Goal: Check status

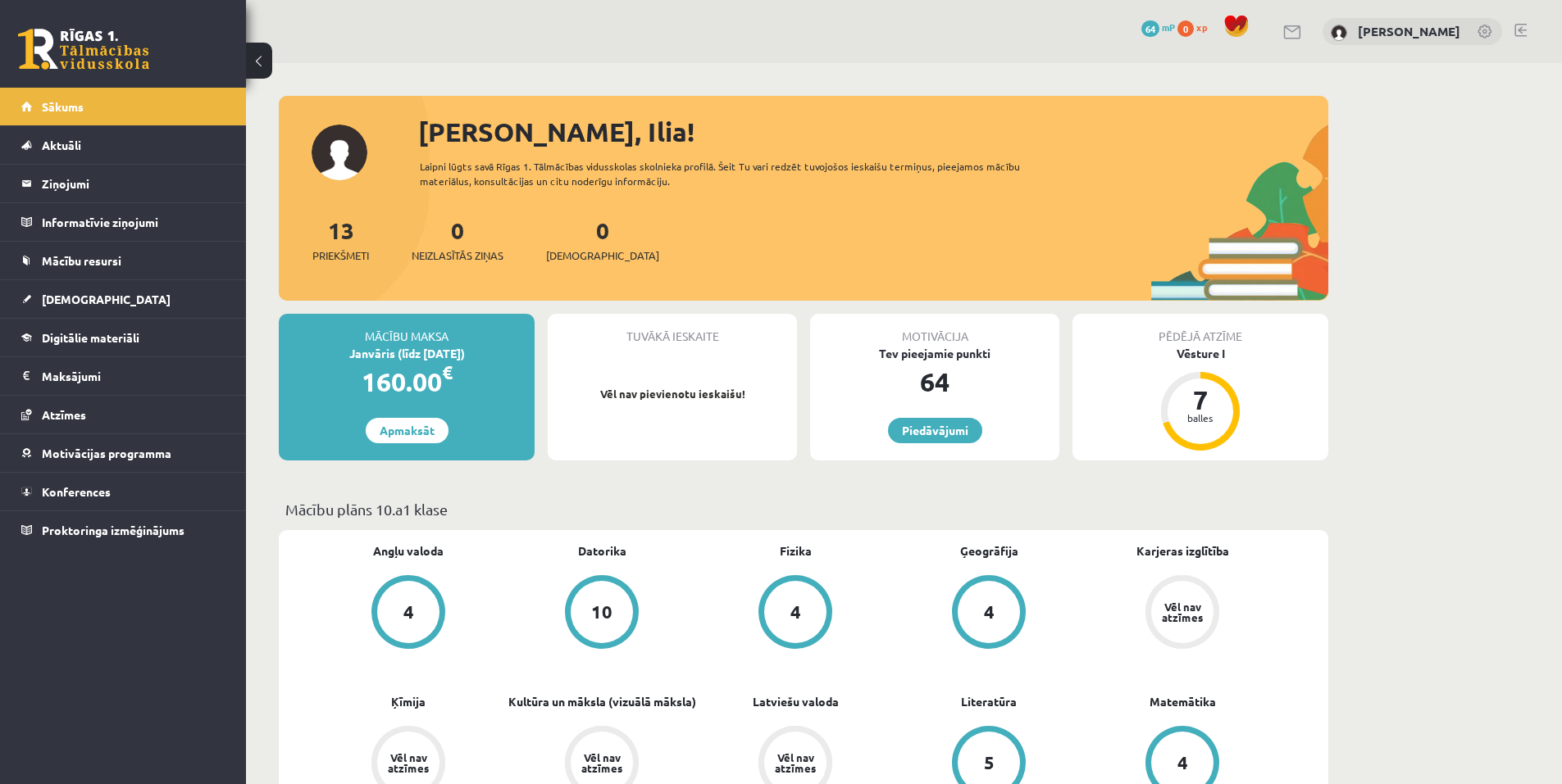
drag, startPoint x: 1400, startPoint y: 202, endPoint x: 1241, endPoint y: 240, distance: 163.5
click at [85, 420] on span "Atzīmes" at bounding box center [64, 415] width 44 height 15
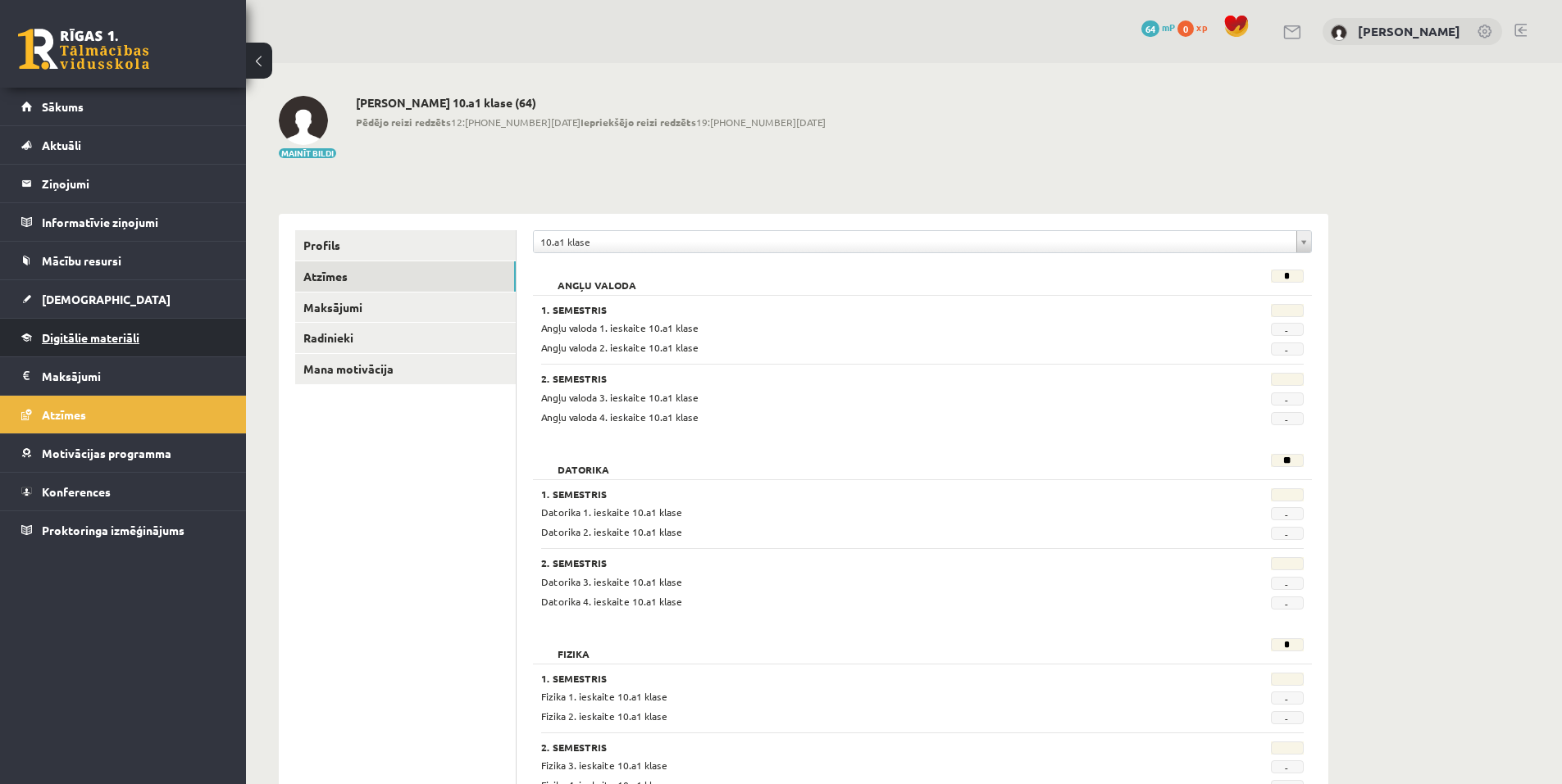
click at [107, 339] on span "Digitālie materiāli" at bounding box center [91, 338] width 97 height 15
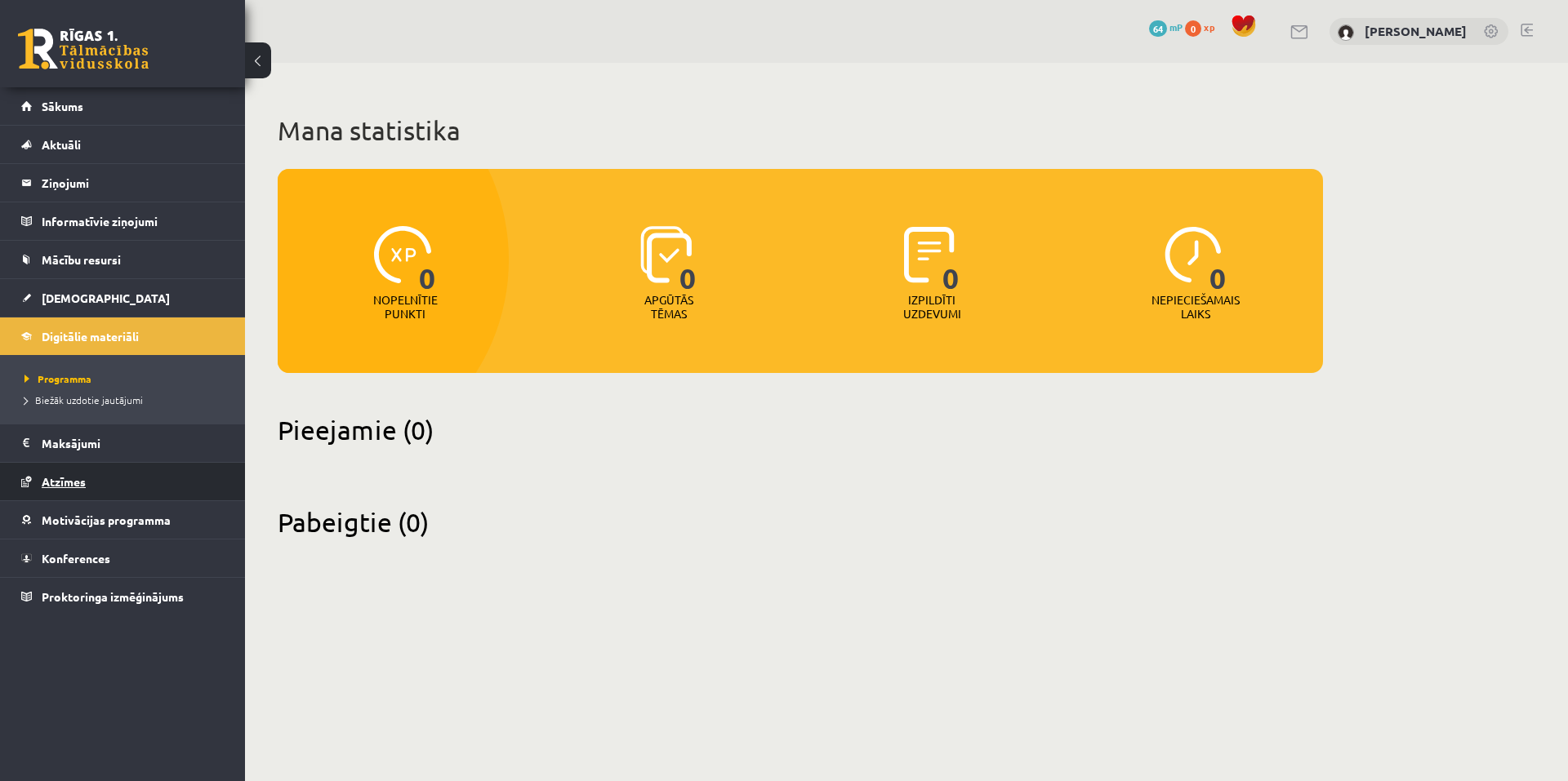
click at [71, 489] on link "Atzīmes" at bounding box center [123, 482] width 203 height 38
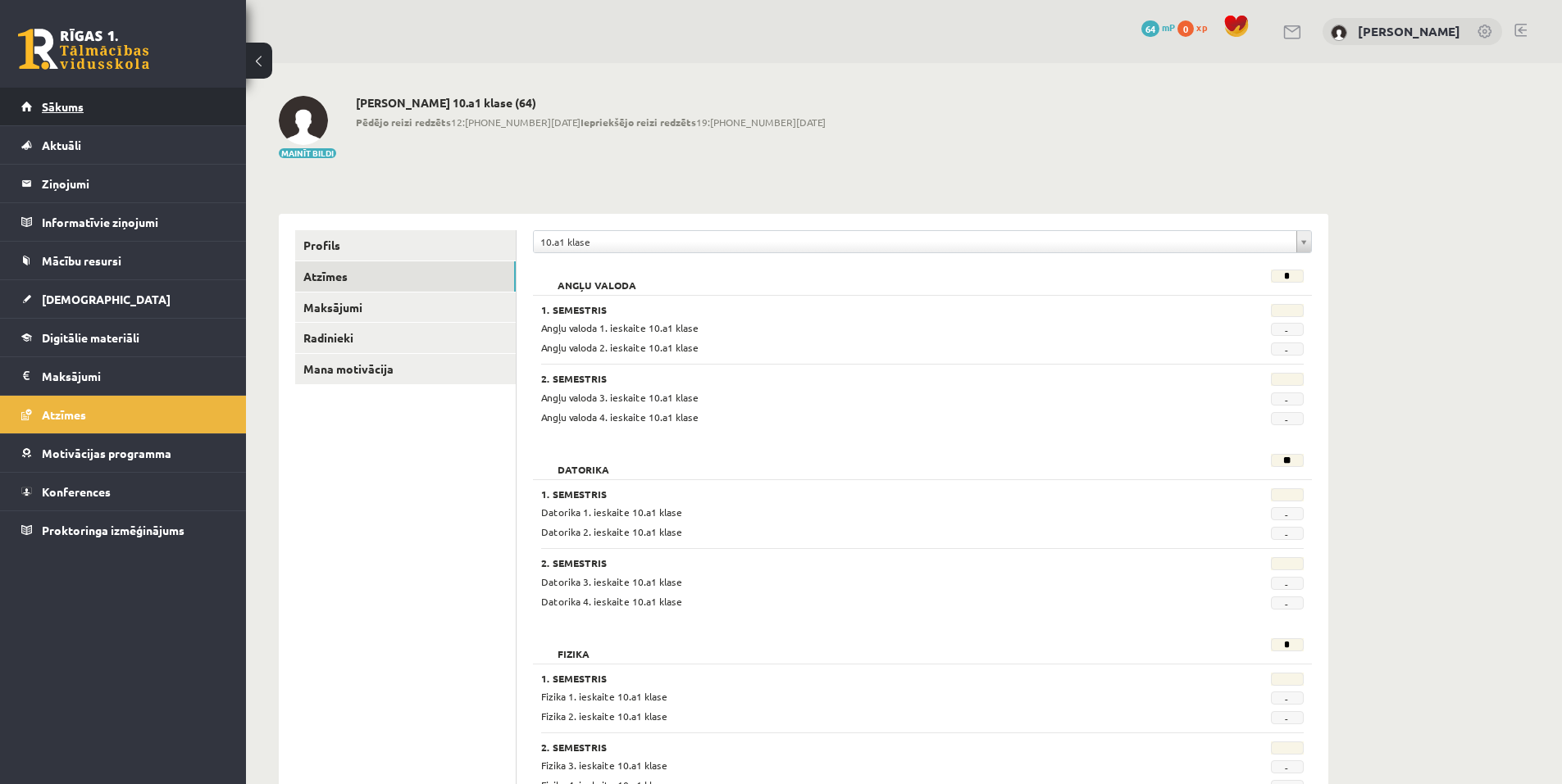
click at [80, 124] on link "Sākums" at bounding box center [124, 106] width 204 height 38
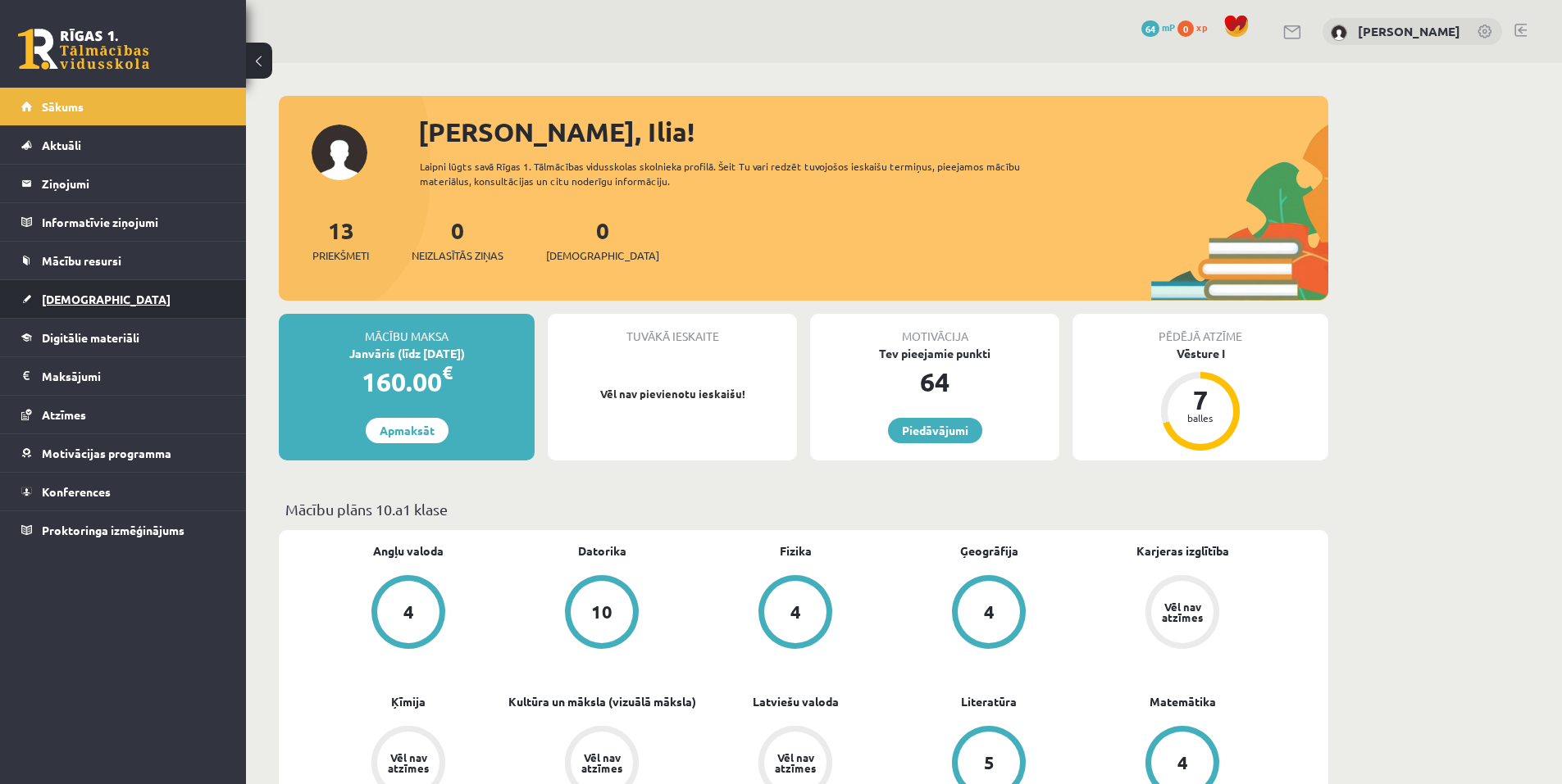
click at [77, 293] on span "[DEMOGRAPHIC_DATA]" at bounding box center [106, 299] width 129 height 15
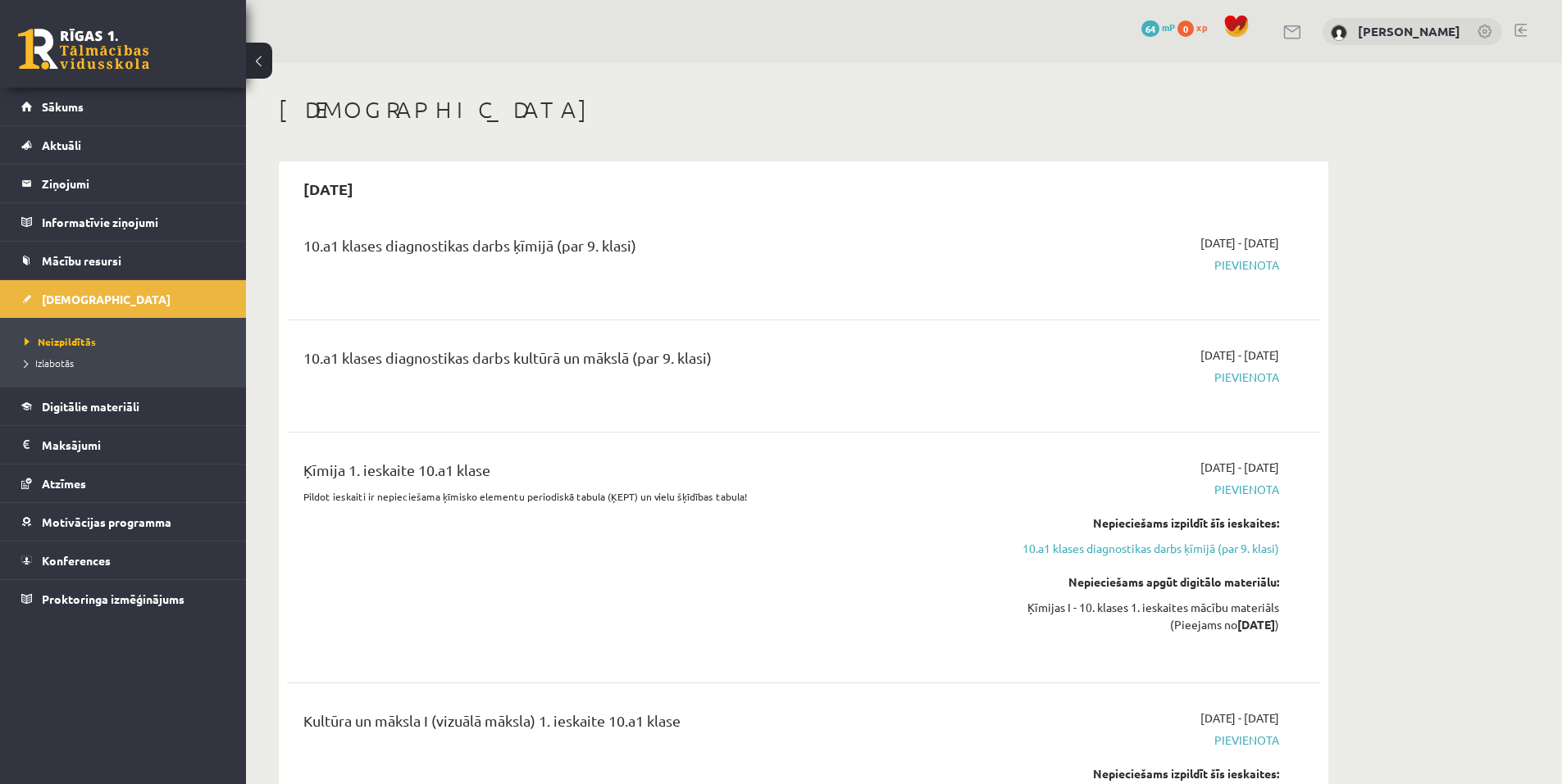
drag, startPoint x: 1149, startPoint y: 240, endPoint x: 1287, endPoint y: 240, distance: 138.0
click at [1287, 240] on div "2025-09-16 - 2025-09-30 Pievienota" at bounding box center [1124, 264] width 334 height 59
click at [1130, 274] on div "2025-09-16 - 2025-09-30 Pievienota" at bounding box center [1124, 264] width 334 height 59
click at [77, 100] on span "Sākums" at bounding box center [63, 106] width 42 height 15
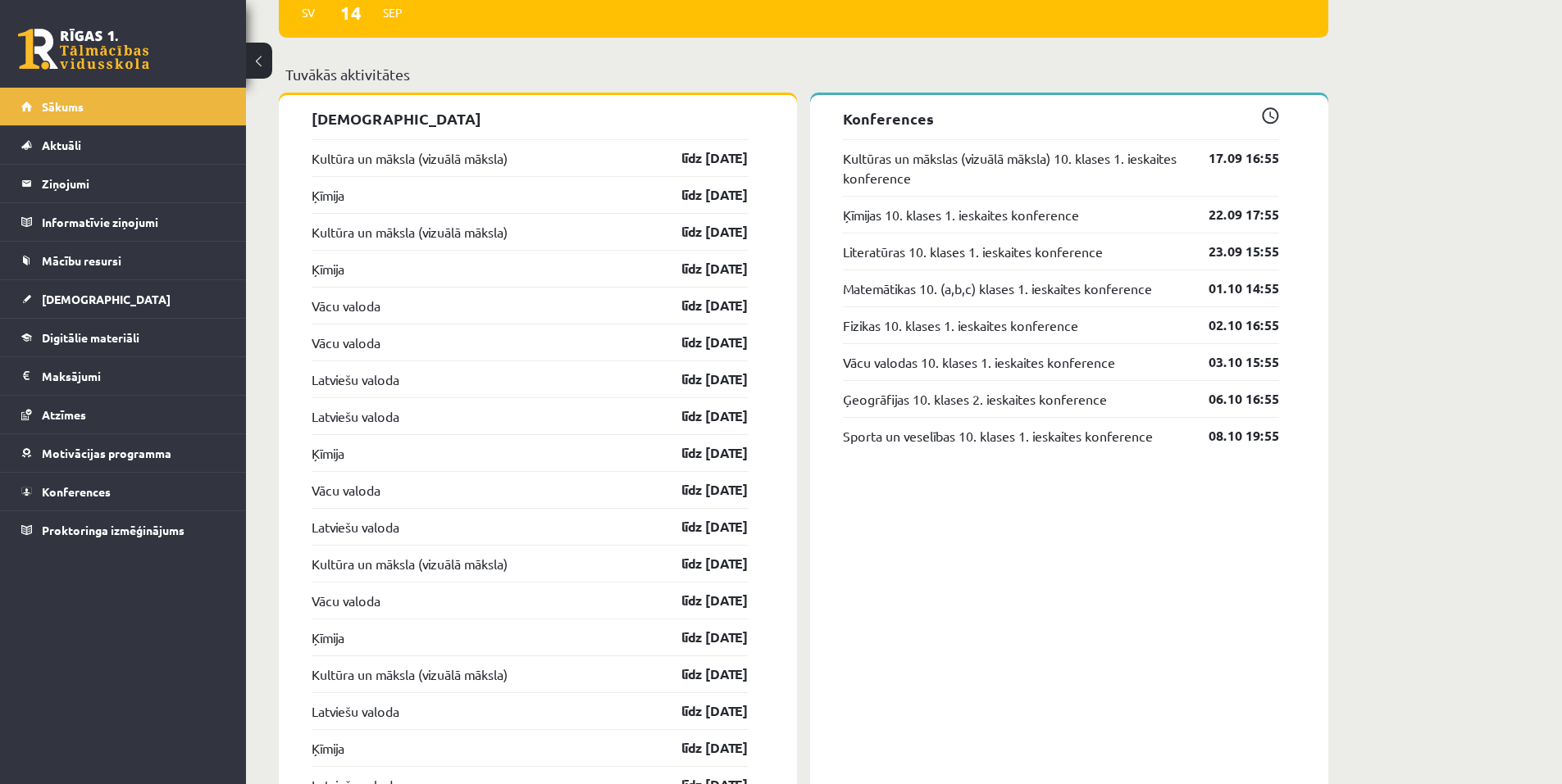
scroll to position [1003, 0]
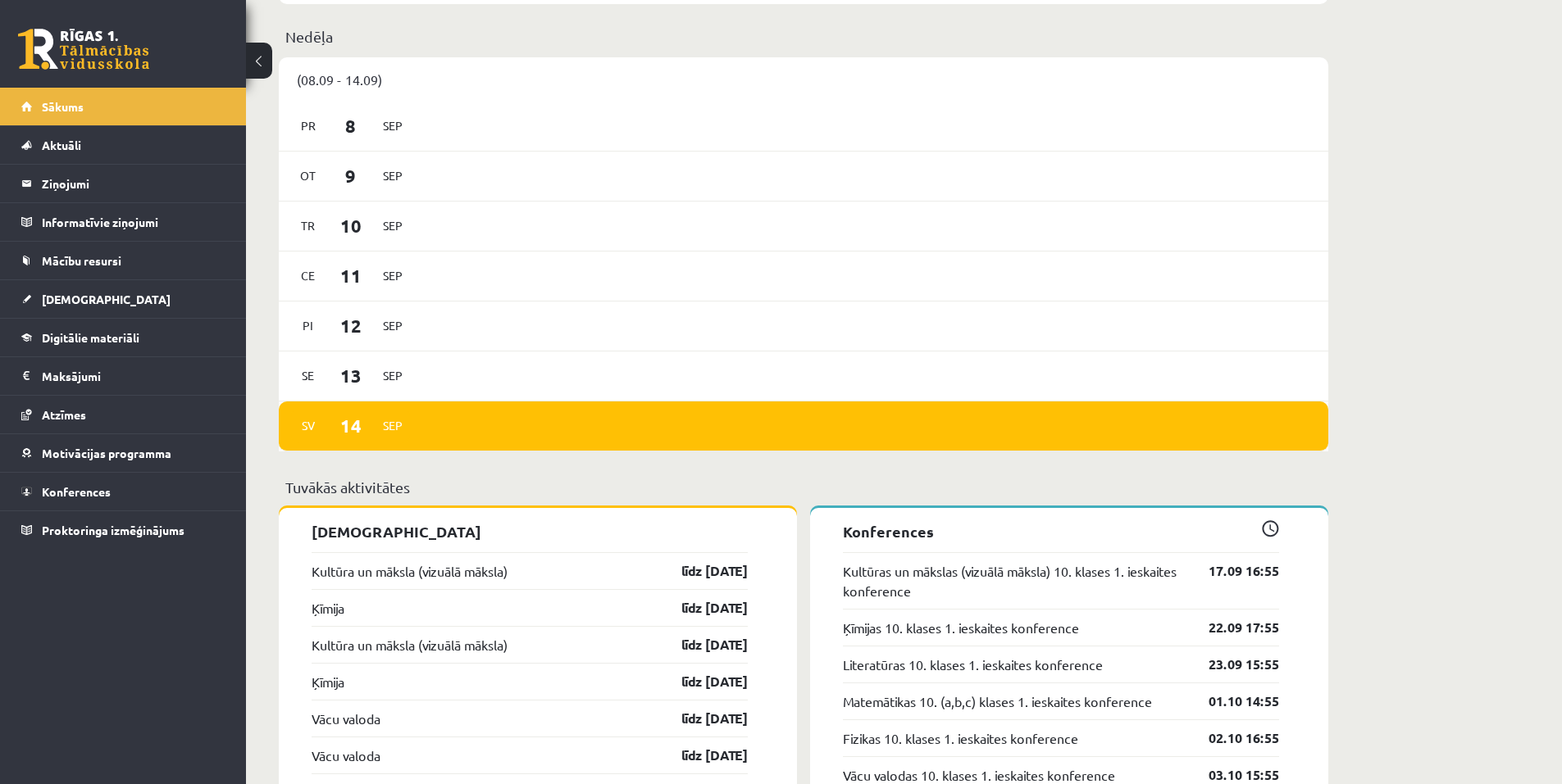
click at [410, 411] on div "[DATE]" at bounding box center [803, 427] width 1050 height 50
click at [402, 371] on span "Sep" at bounding box center [393, 376] width 35 height 26
click at [446, 367] on div "[DATE]" at bounding box center [803, 376] width 1050 height 50
click at [350, 382] on span "13" at bounding box center [351, 376] width 51 height 27
click at [104, 496] on span "Konferences" at bounding box center [77, 492] width 69 height 15
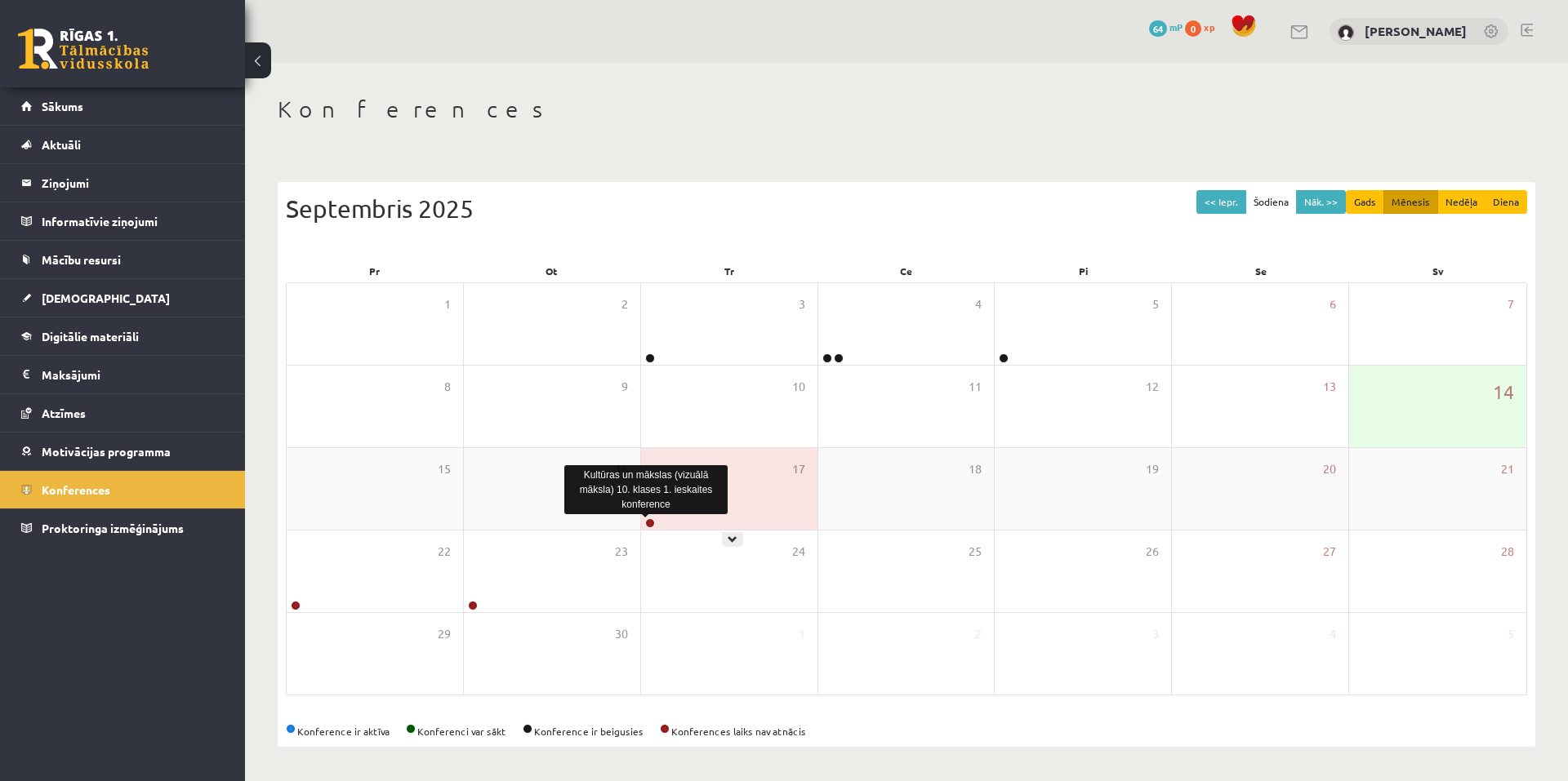
click at [647, 523] on link at bounding box center [650, 523] width 10 height 10
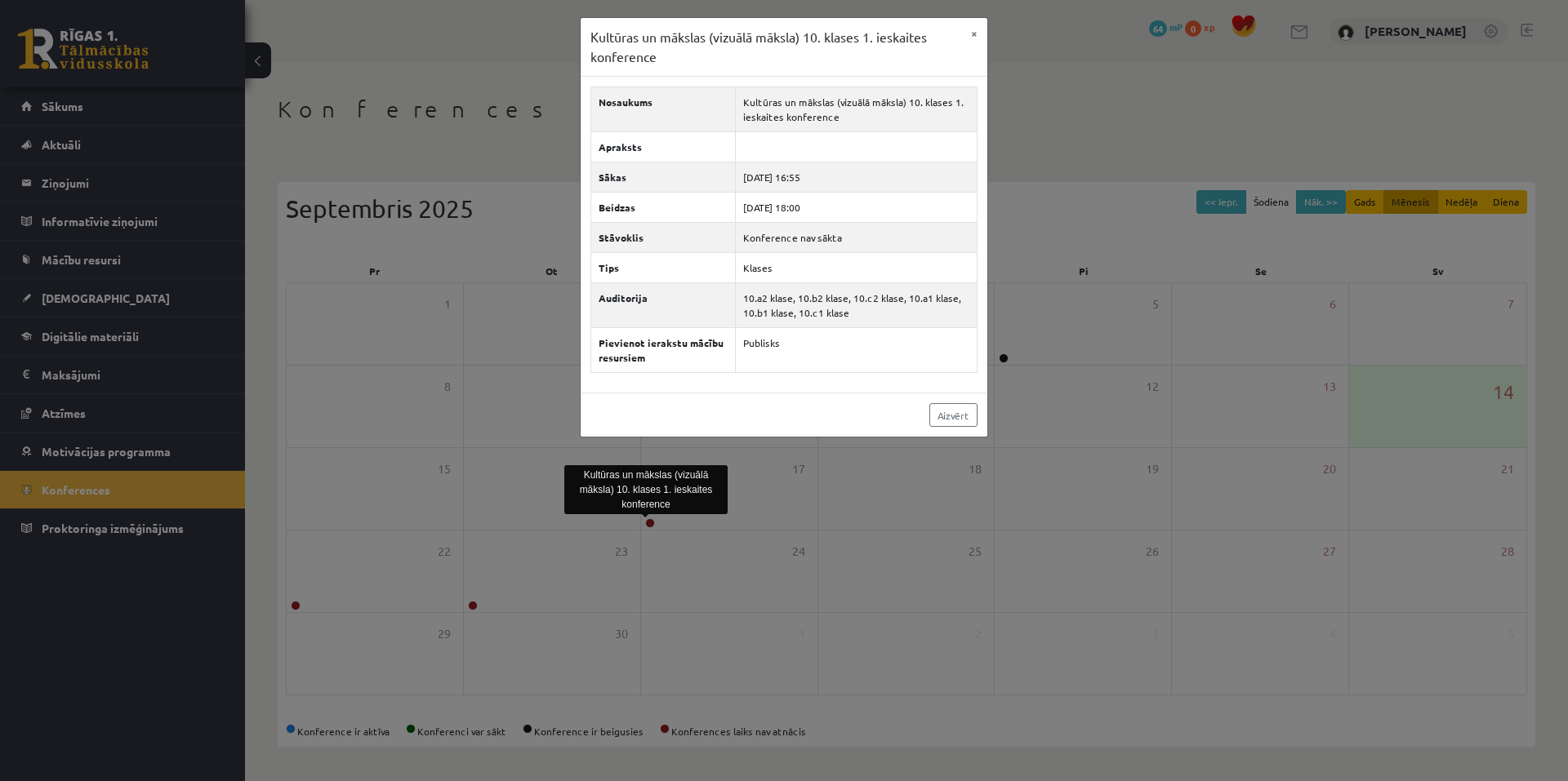
click at [1102, 98] on div "Kultūras un mākslas (vizuālā māksla) 10. klases 1. ieskaites konference × Nosau…" at bounding box center [784, 390] width 1568 height 781
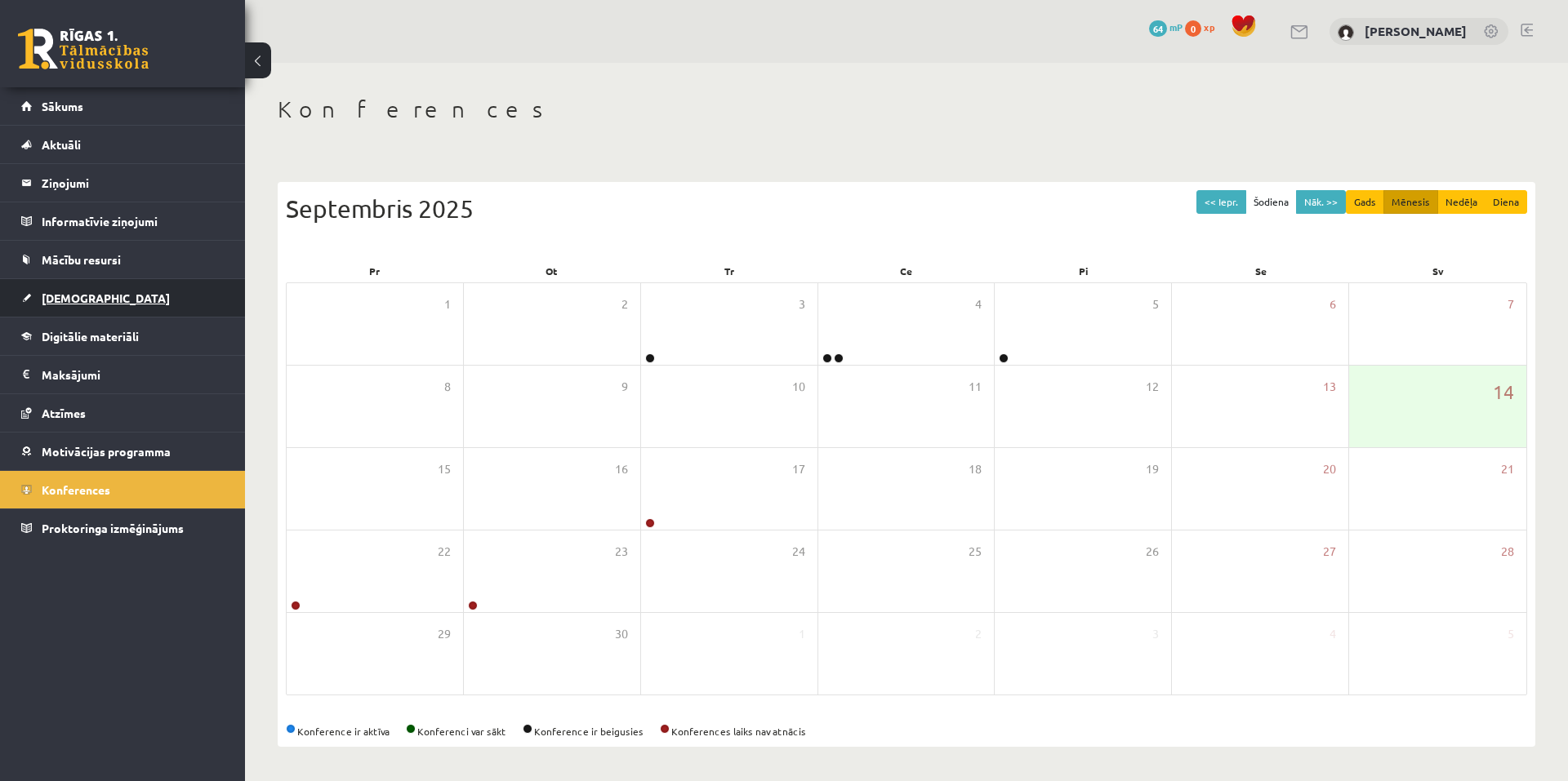
click at [72, 300] on span "[DEMOGRAPHIC_DATA]" at bounding box center [106, 298] width 128 height 15
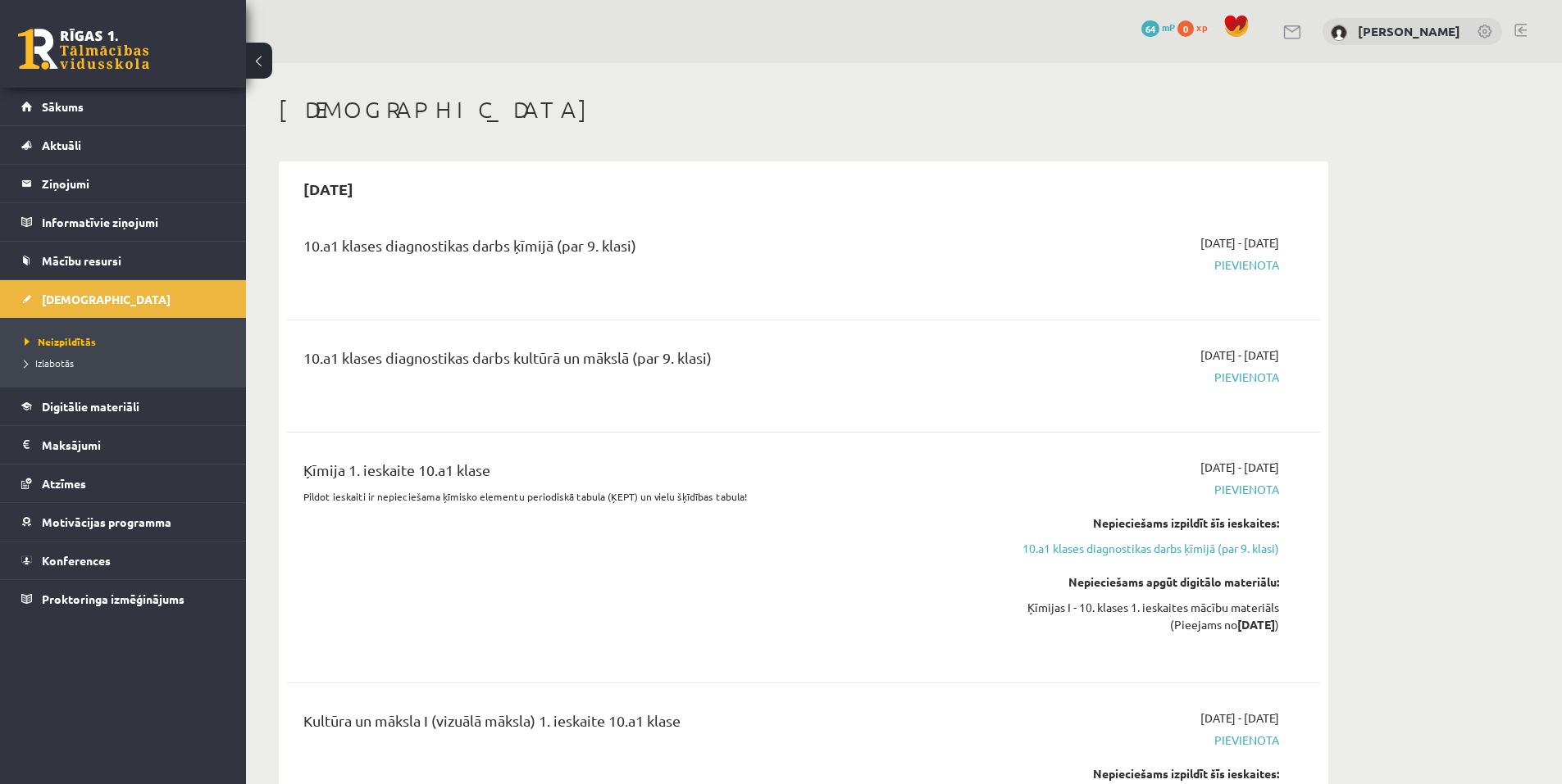
click at [297, 245] on div "10.a1 klases diagnostikas darbs ķīmijā (par 9. klasi)" at bounding box center [624, 264] width 666 height 59
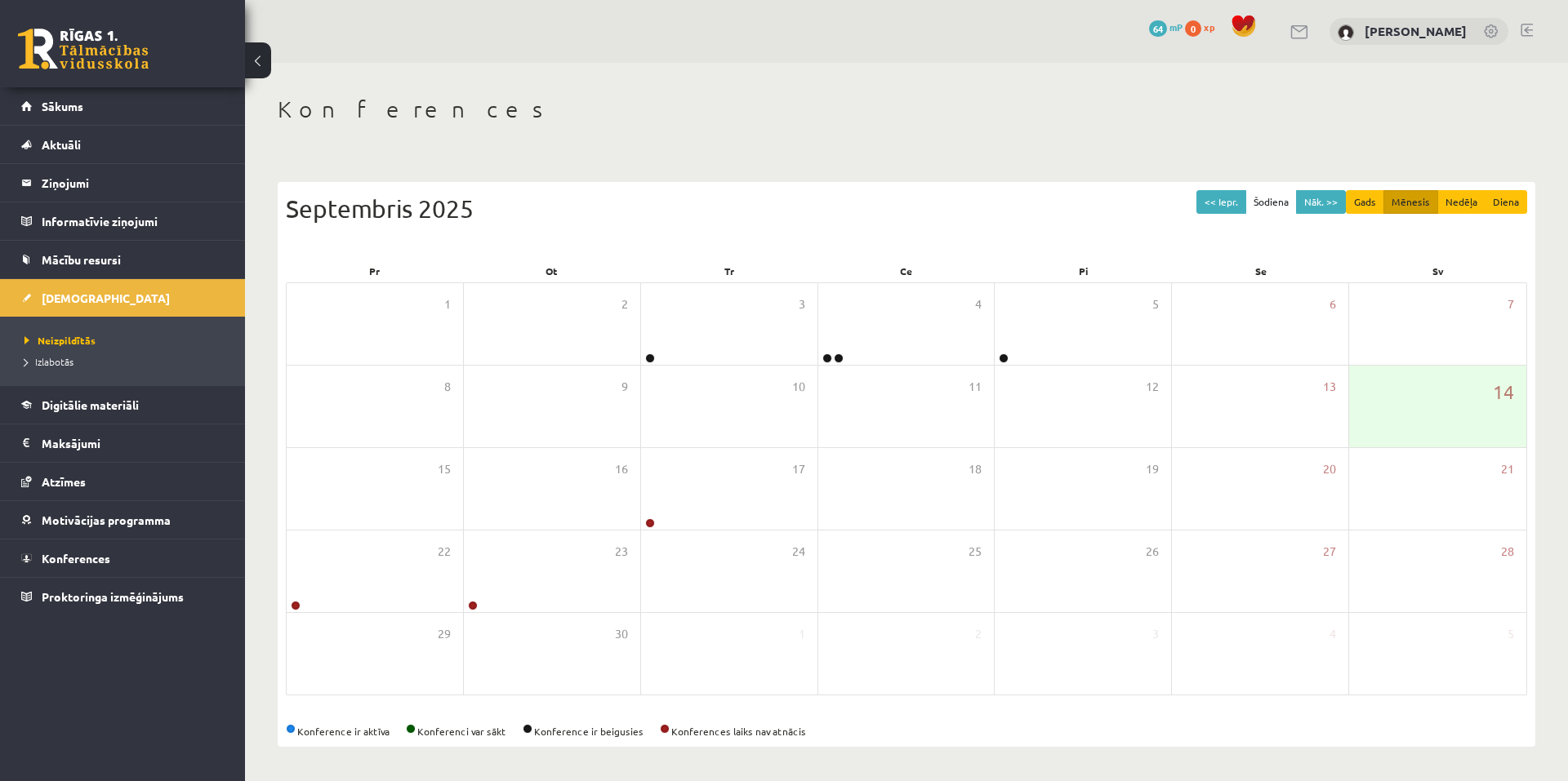
click at [1039, 190] on div "Septembris 2025" at bounding box center [906, 208] width 1241 height 37
